Goal: Transaction & Acquisition: Purchase product/service

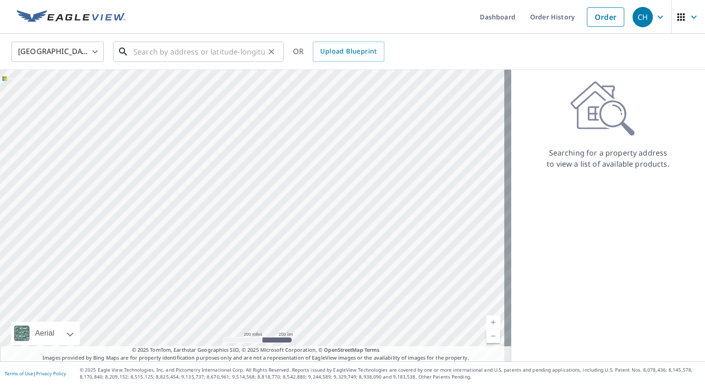
click at [155, 61] on input "text" at bounding box center [198, 52] width 131 height 26
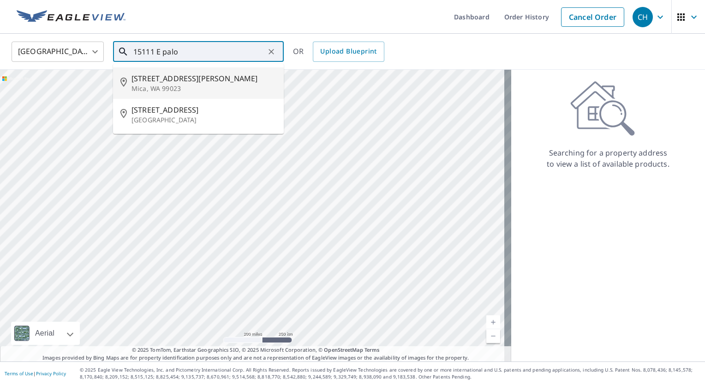
click at [184, 84] on p "Mica, WA 99023" at bounding box center [203, 88] width 145 height 9
type input "[STREET_ADDRESS][PERSON_NAME]"
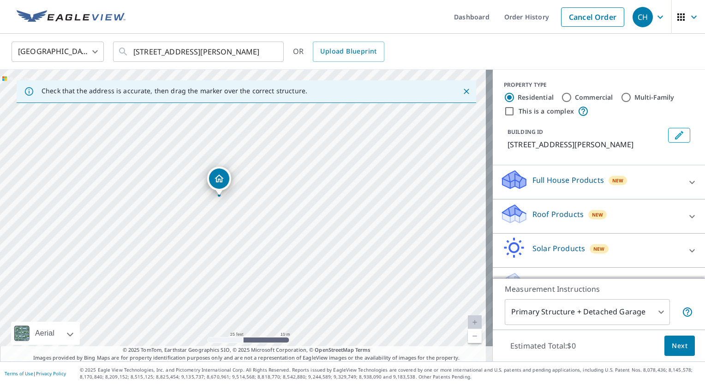
drag, startPoint x: 223, startPoint y: 199, endPoint x: 239, endPoint y: 252, distance: 55.1
click at [239, 252] on div "[STREET_ADDRESS][PERSON_NAME]" at bounding box center [246, 215] width 492 height 291
click at [574, 220] on div "Roof Products New" at bounding box center [590, 216] width 181 height 26
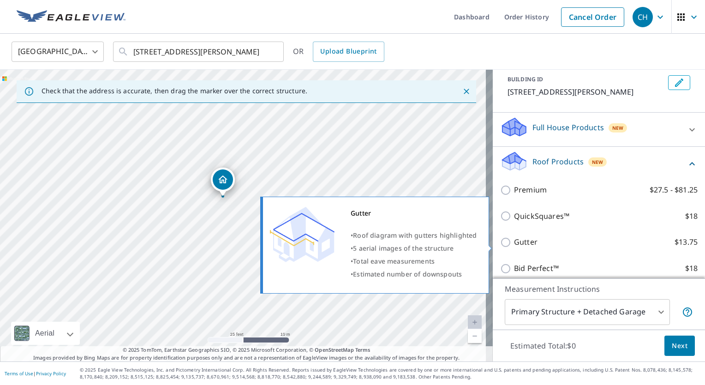
scroll to position [55, 0]
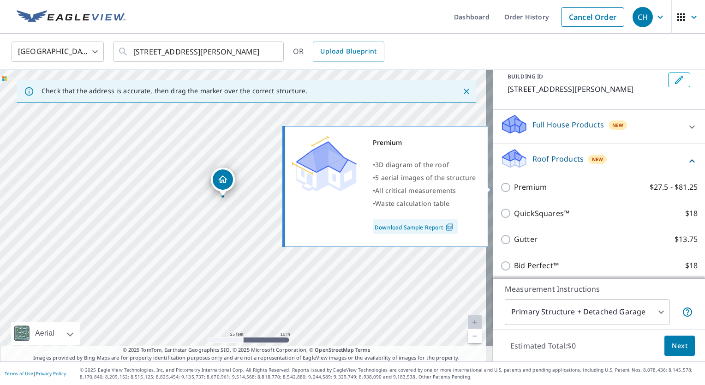
click at [500, 183] on input "Premium $27.5 - $81.25" at bounding box center [507, 187] width 14 height 11
checkbox input "true"
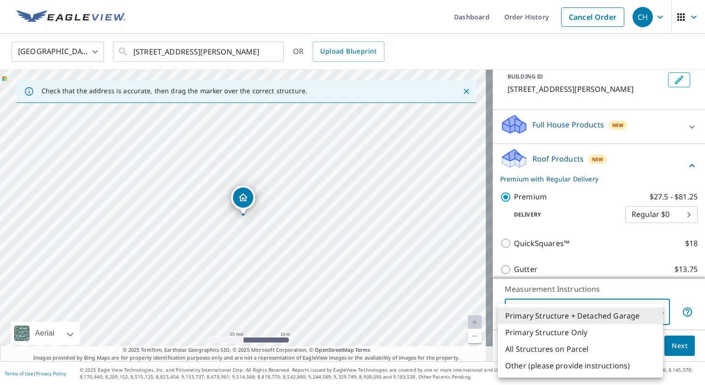
click at [648, 314] on body "CH CH Dashboard Order History Cancel Order CH [GEOGRAPHIC_DATA] US ​ [STREET_AD…" at bounding box center [352, 192] width 705 height 385
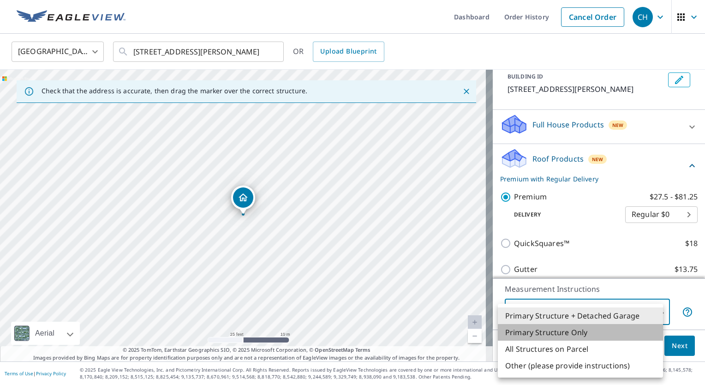
click at [595, 333] on li "Primary Structure Only" at bounding box center [580, 332] width 165 height 17
type input "2"
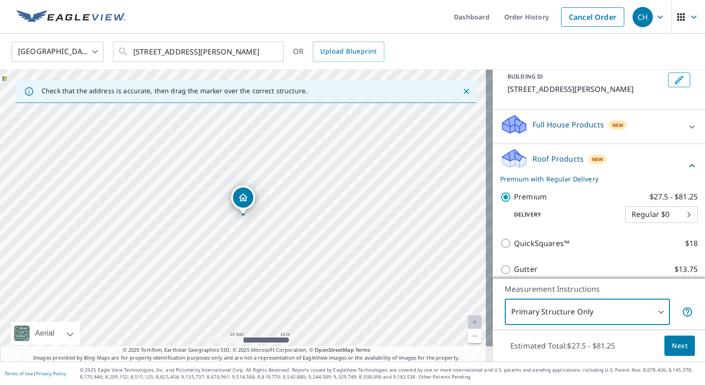
click at [671, 340] on span "Next" at bounding box center [679, 346] width 16 height 12
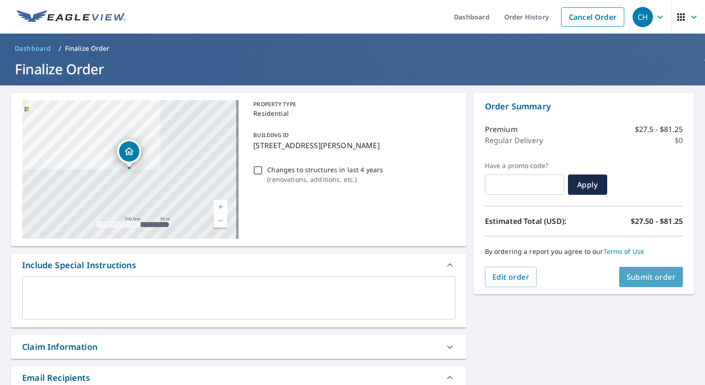
click at [633, 278] on span "Submit order" at bounding box center [650, 277] width 49 height 10
